Goal: Information Seeking & Learning: Learn about a topic

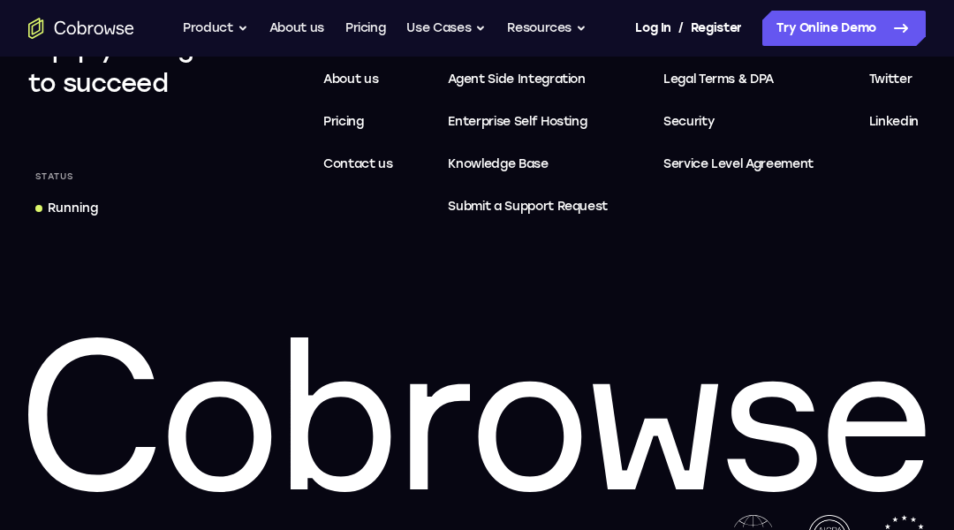
scroll to position [5824, 0]
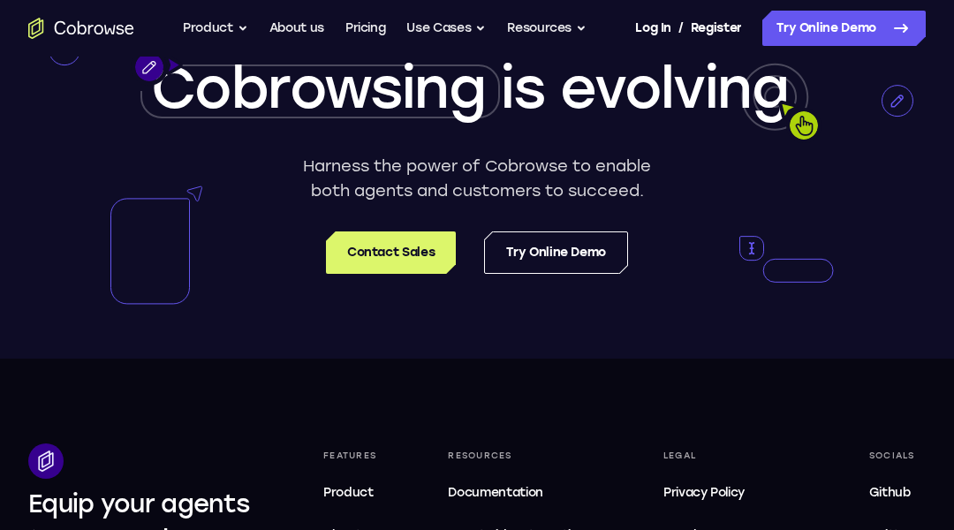
scroll to position [5925, 0]
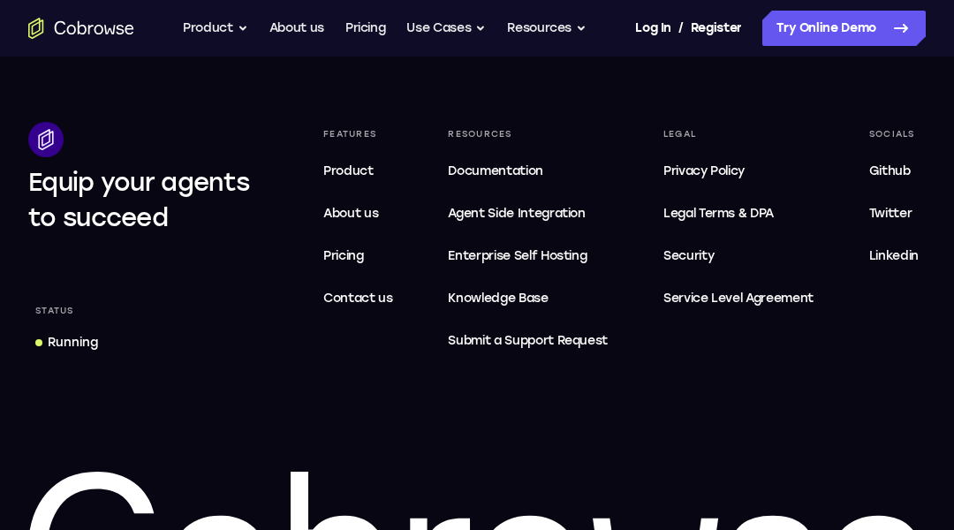
scroll to position [3283, 0]
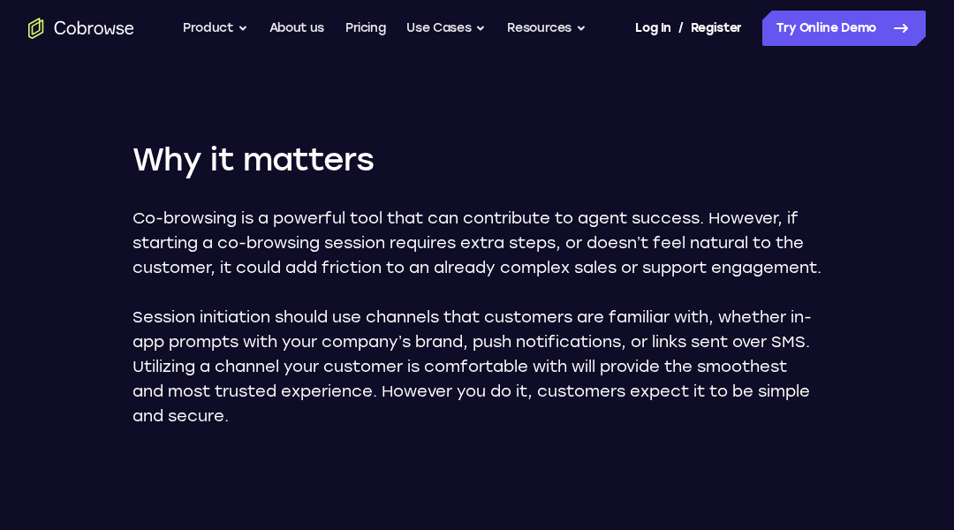
scroll to position [2043, 0]
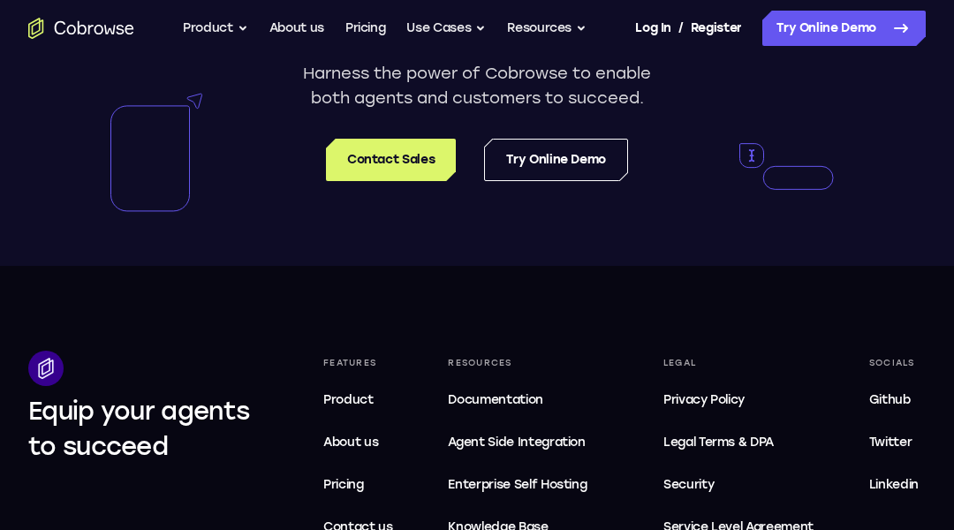
scroll to position [3900, 0]
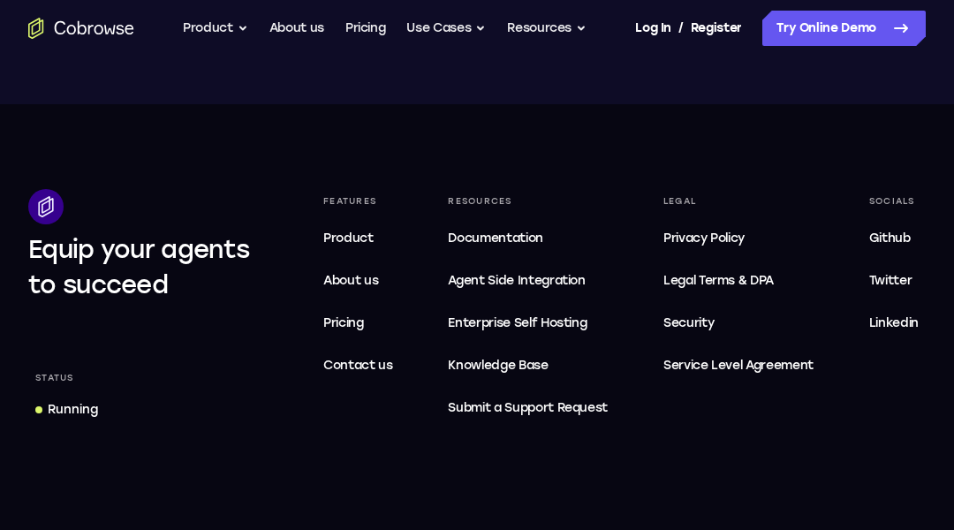
scroll to position [5663, 0]
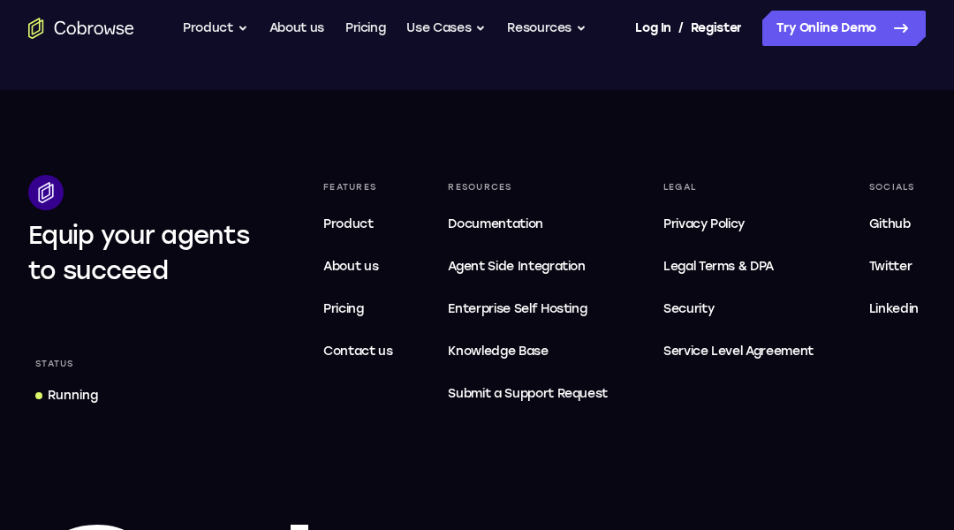
scroll to position [4272, 0]
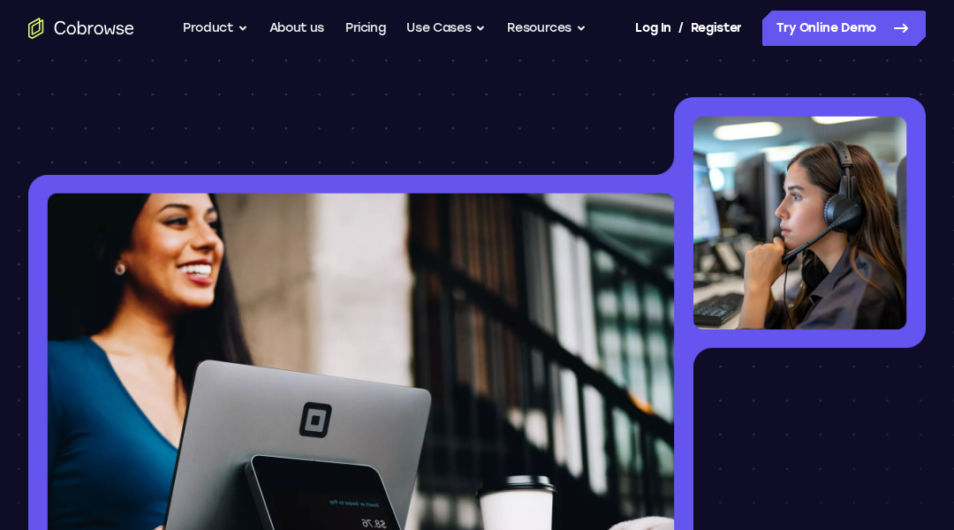
scroll to position [1189, 0]
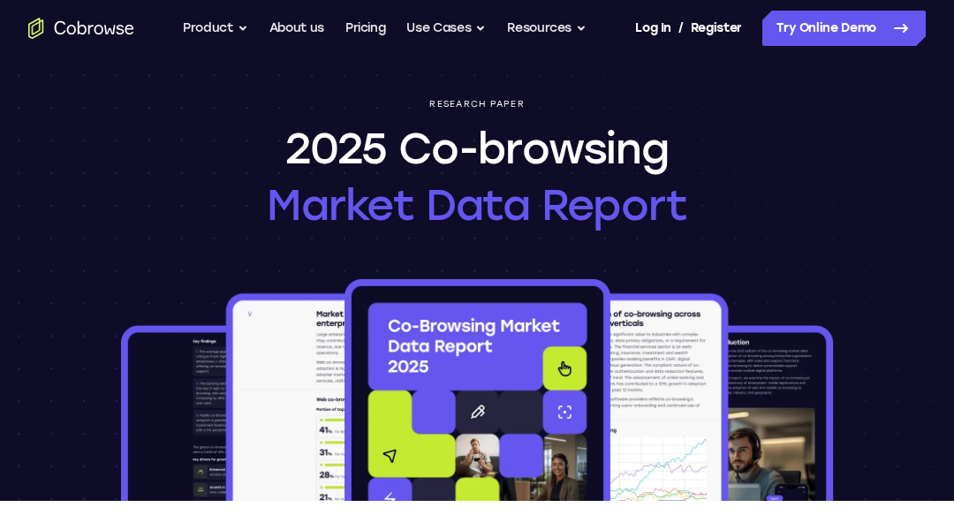
scroll to position [102, 0]
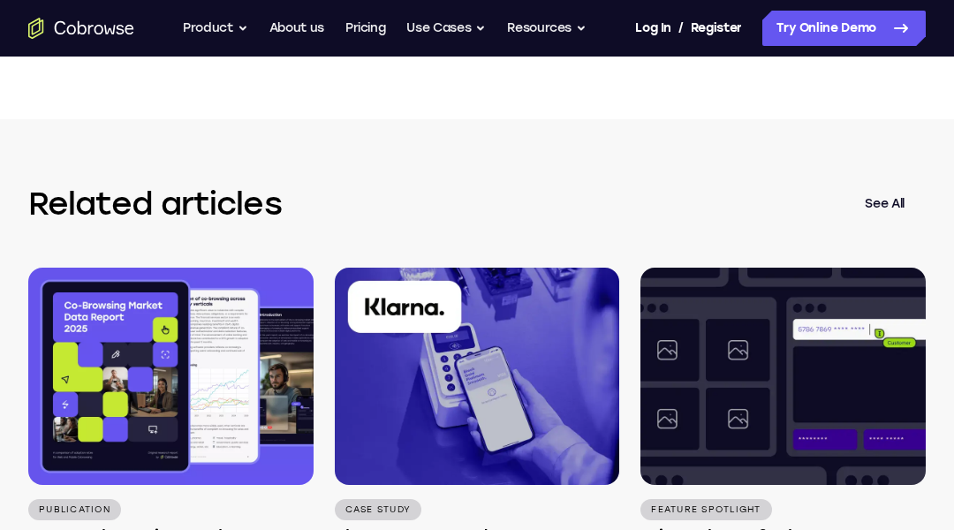
scroll to position [4319, 0]
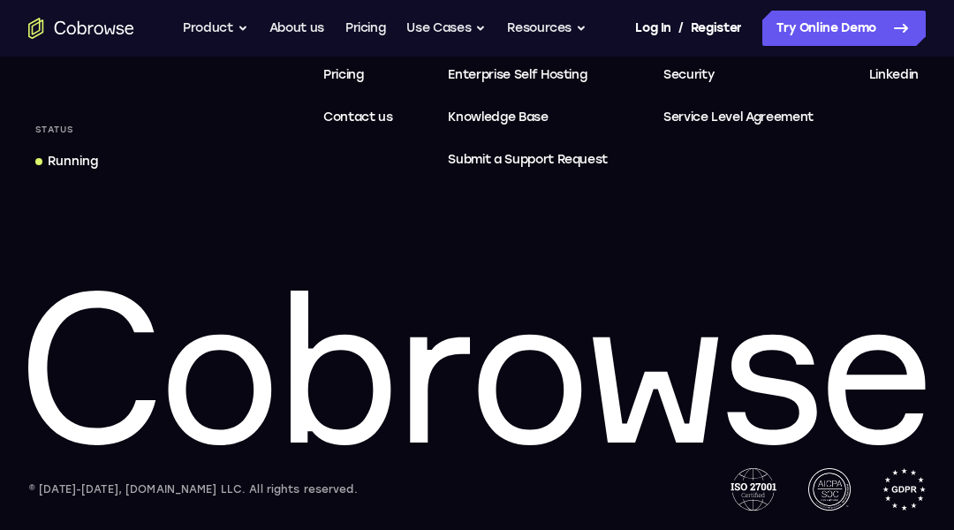
scroll to position [1202, 0]
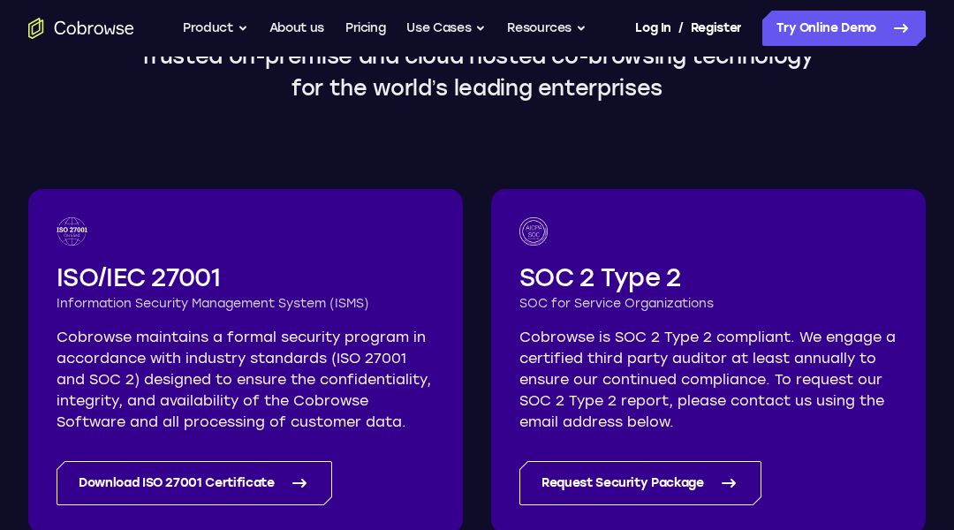
scroll to position [451, 0]
